Goal: Transaction & Acquisition: Purchase product/service

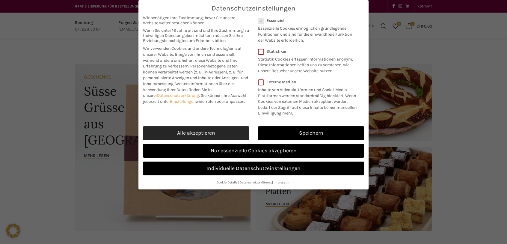
click at [211, 132] on link "Alle akzeptieren" at bounding box center [196, 133] width 106 height 14
checkbox input "true"
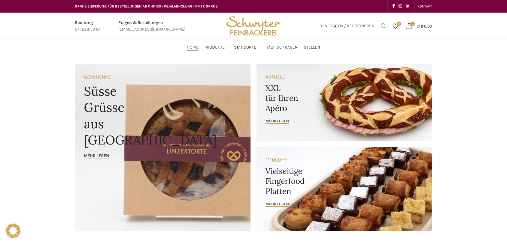
click at [382, 24] on span "Suchen" at bounding box center [384, 26] width 6 height 6
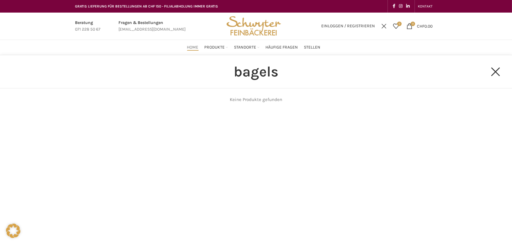
type input "bagels"
click button "Search" at bounding box center [0, 0] width 0 height 0
